Goal: Navigation & Orientation: Find specific page/section

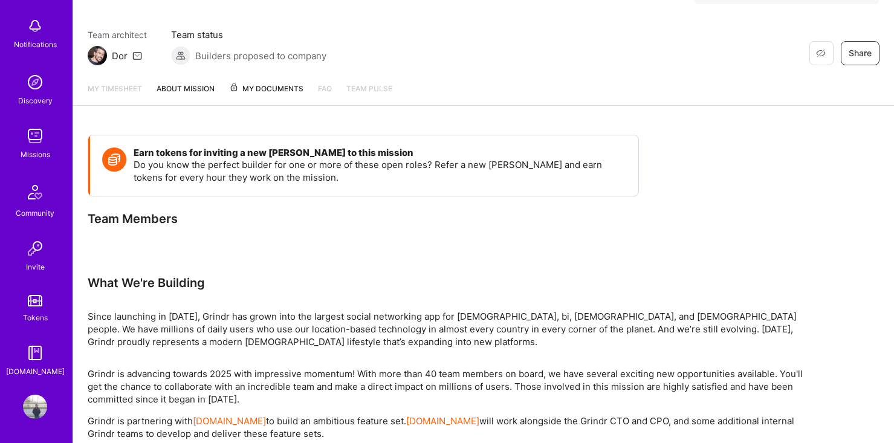
scroll to position [195, 0]
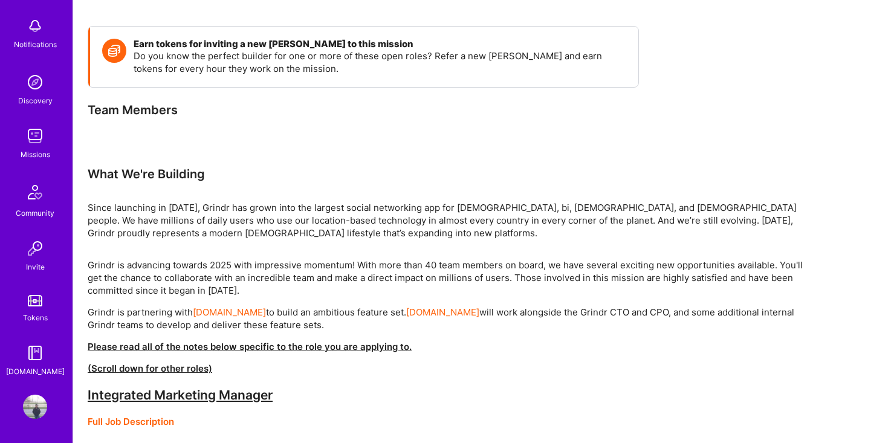
click at [34, 395] on img at bounding box center [35, 407] width 24 height 24
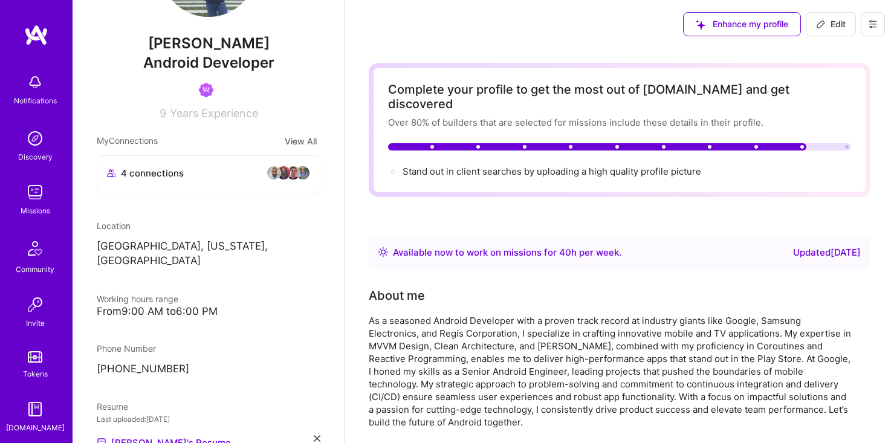
scroll to position [198, 0]
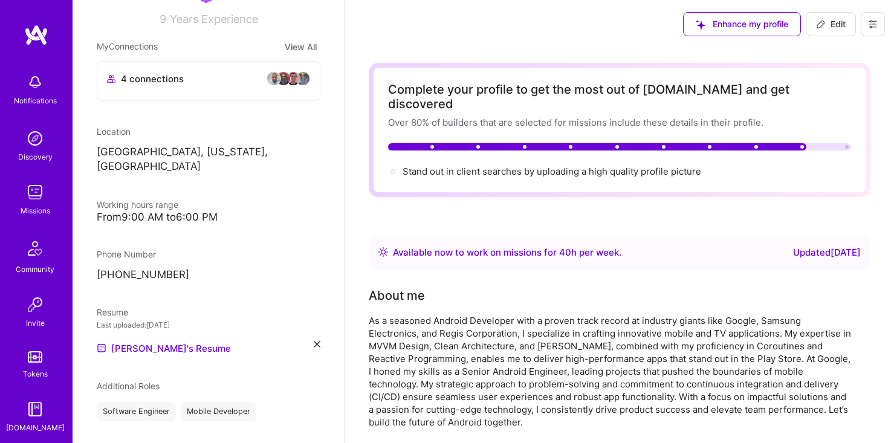
click at [31, 190] on img at bounding box center [35, 192] width 24 height 24
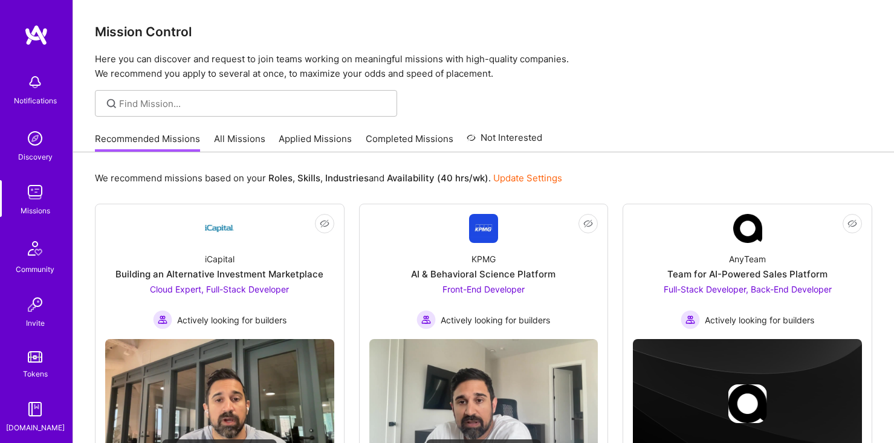
click at [253, 140] on link "All Missions" at bounding box center [239, 142] width 51 height 20
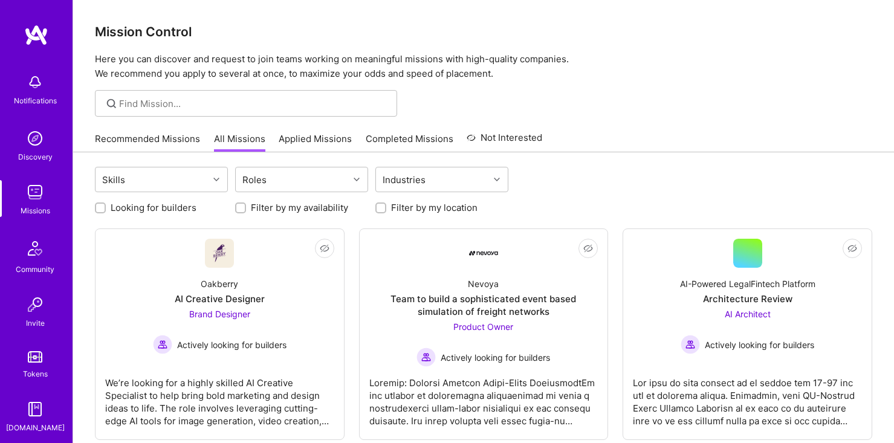
click at [302, 141] on link "Applied Missions" at bounding box center [315, 142] width 73 height 20
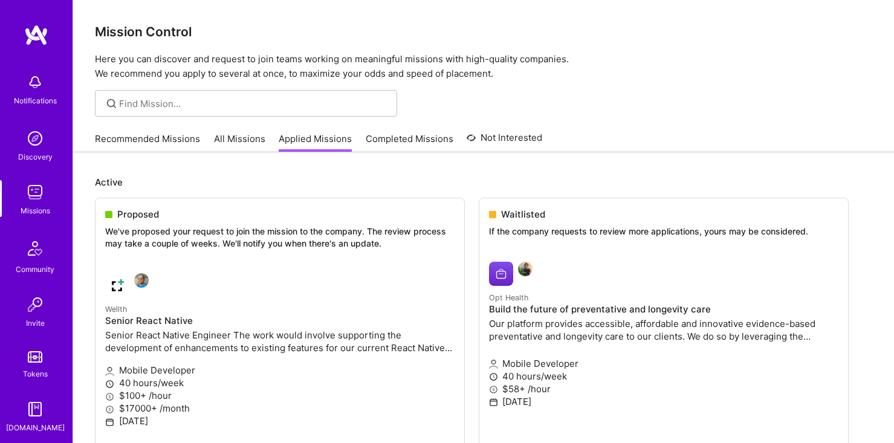
click at [392, 145] on link "Completed Missions" at bounding box center [410, 142] width 88 height 20
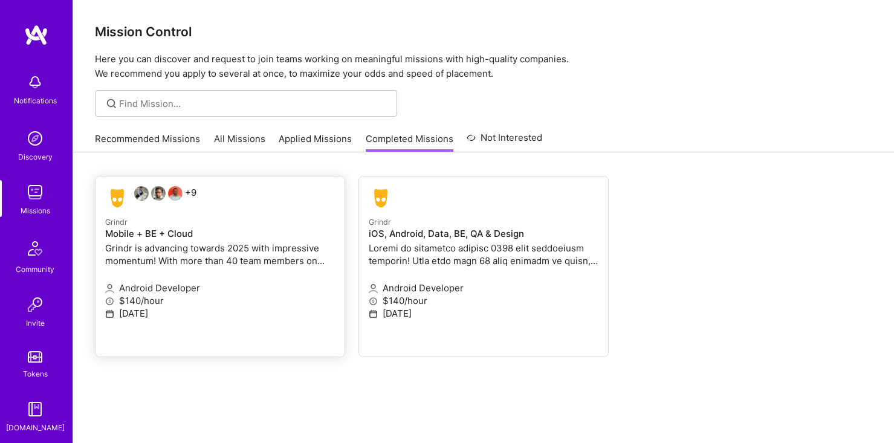
click at [180, 241] on div "Grindr Mobile + BE + Cloud Grindr is advancing towards 2025 with impressive mom…" at bounding box center [220, 242] width 230 height 54
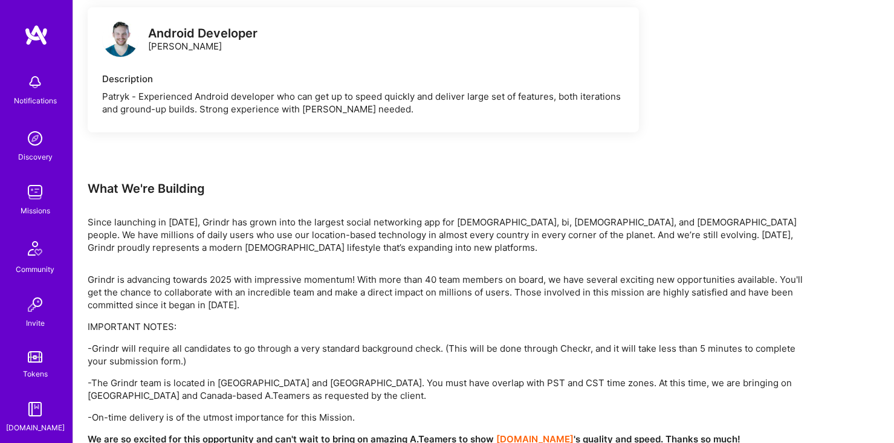
scroll to position [2525, 0]
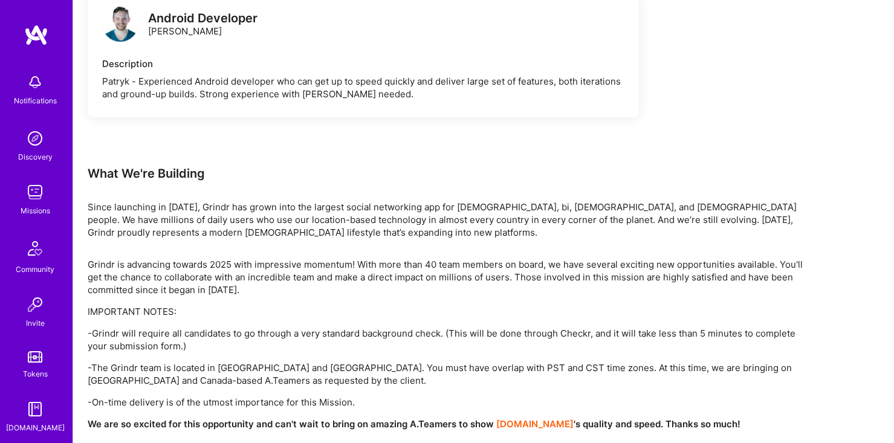
click at [40, 42] on img at bounding box center [36, 35] width 24 height 22
